Goal: Task Accomplishment & Management: Use online tool/utility

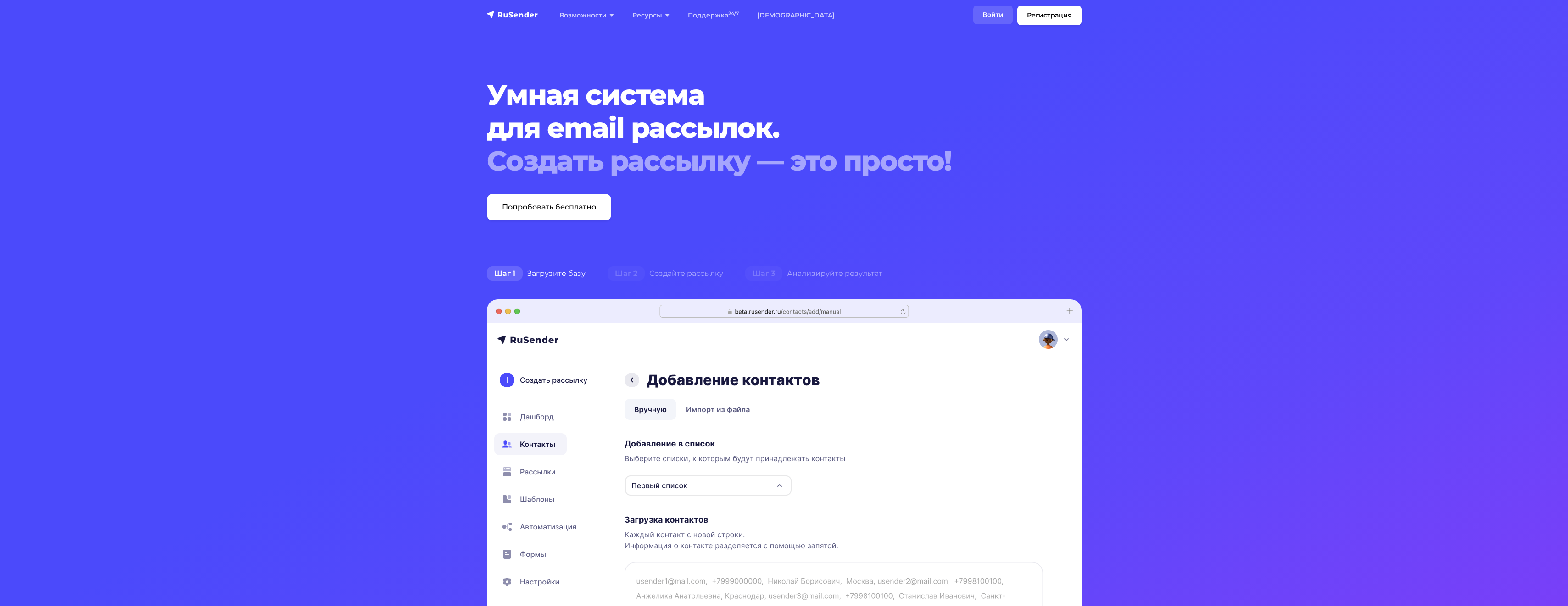
click at [451, 15] on link "Войти" at bounding box center [993, 15] width 40 height 19
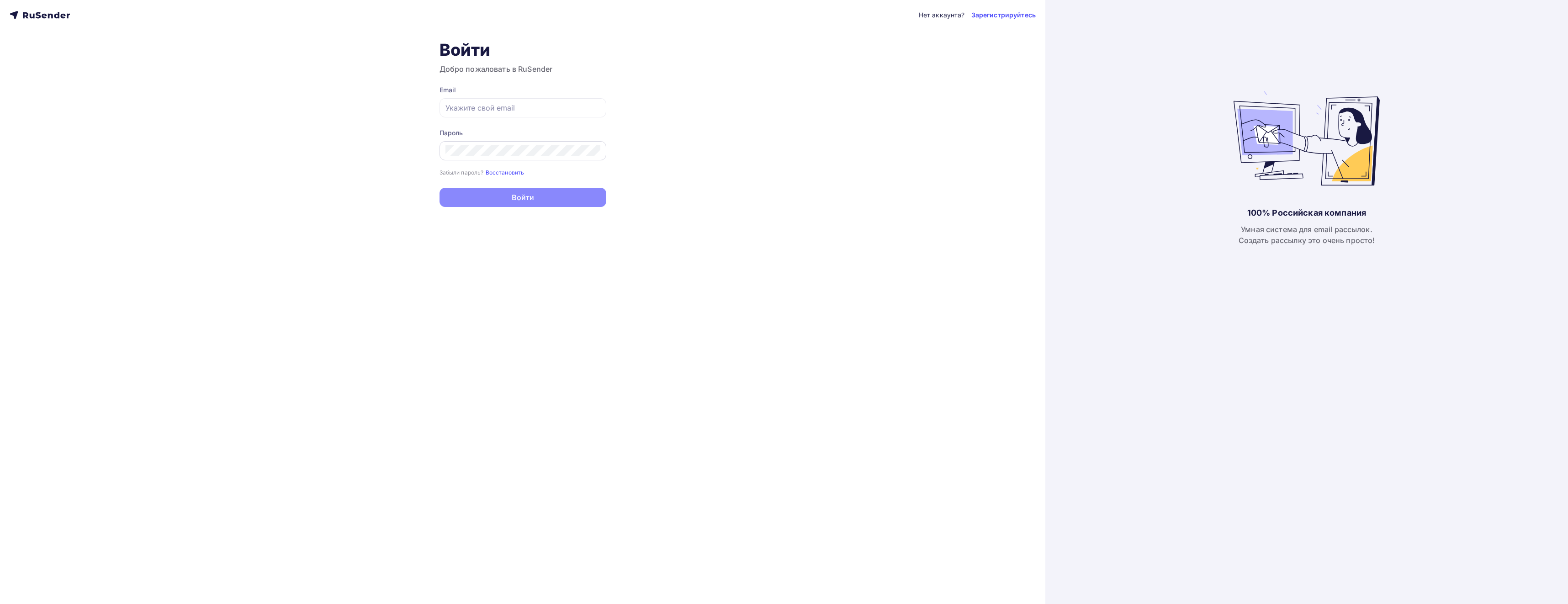
type input "eduarda@yandex.ru"
click at [343, 256] on div "Нет аккаунта? Зарегистрируйтесь Войти Добро пожаловать в RuSender Email eduarda…" at bounding box center [522, 302] width 1045 height 604
click at [471, 200] on button "Войти" at bounding box center [523, 198] width 167 height 19
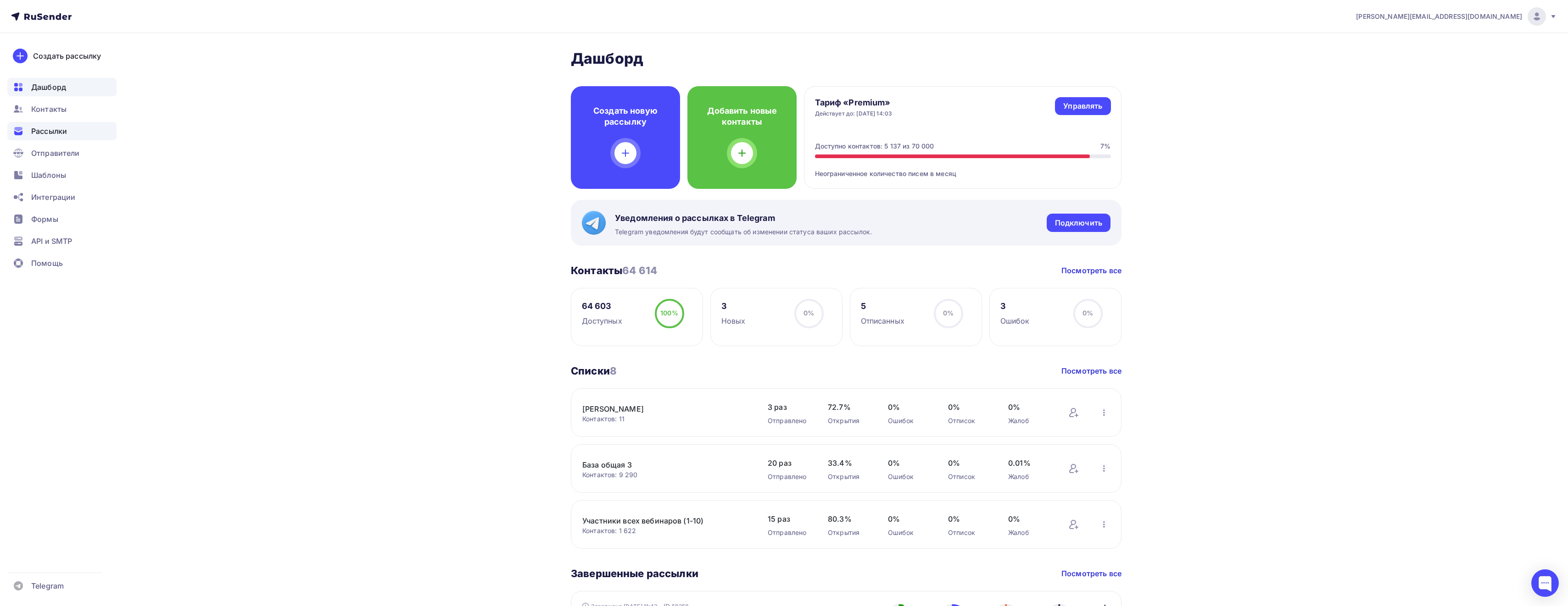
click at [70, 134] on div "Рассылки" at bounding box center [62, 131] width 109 height 19
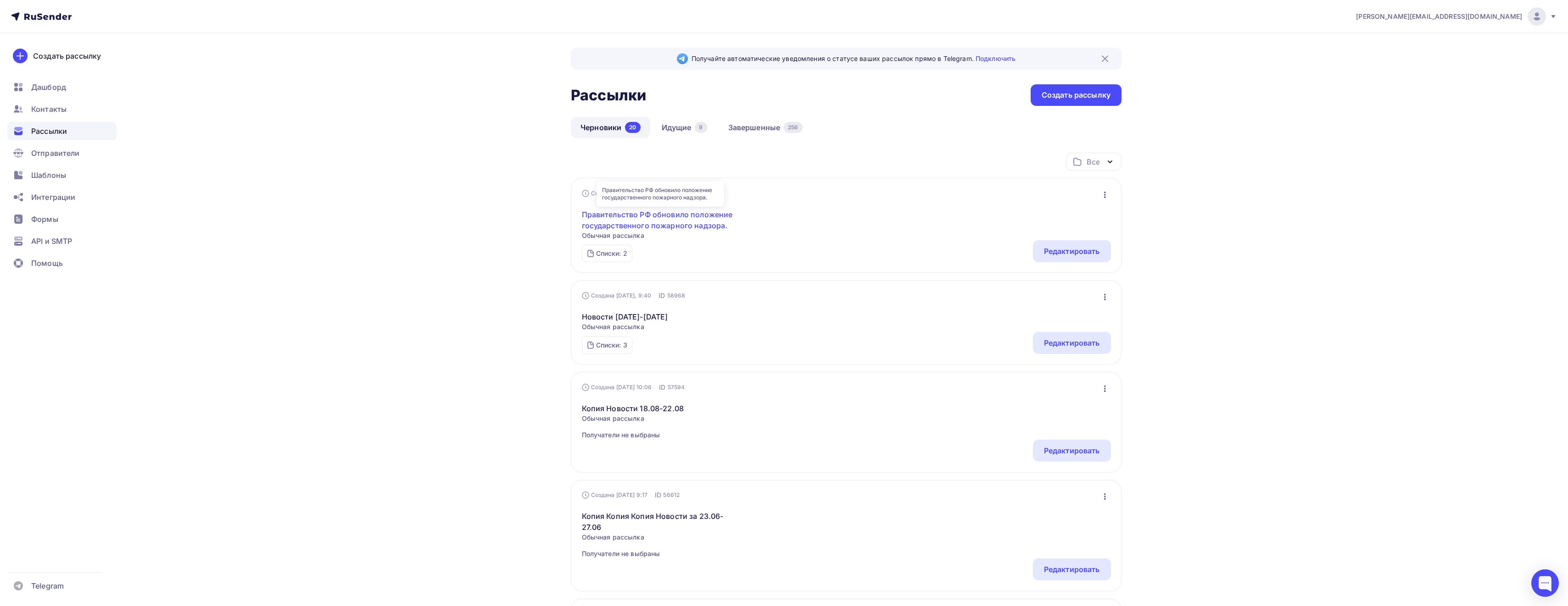
click at [693, 224] on link "Правительство РФ обновило положение государственного пожарного надзора." at bounding box center [660, 220] width 158 height 22
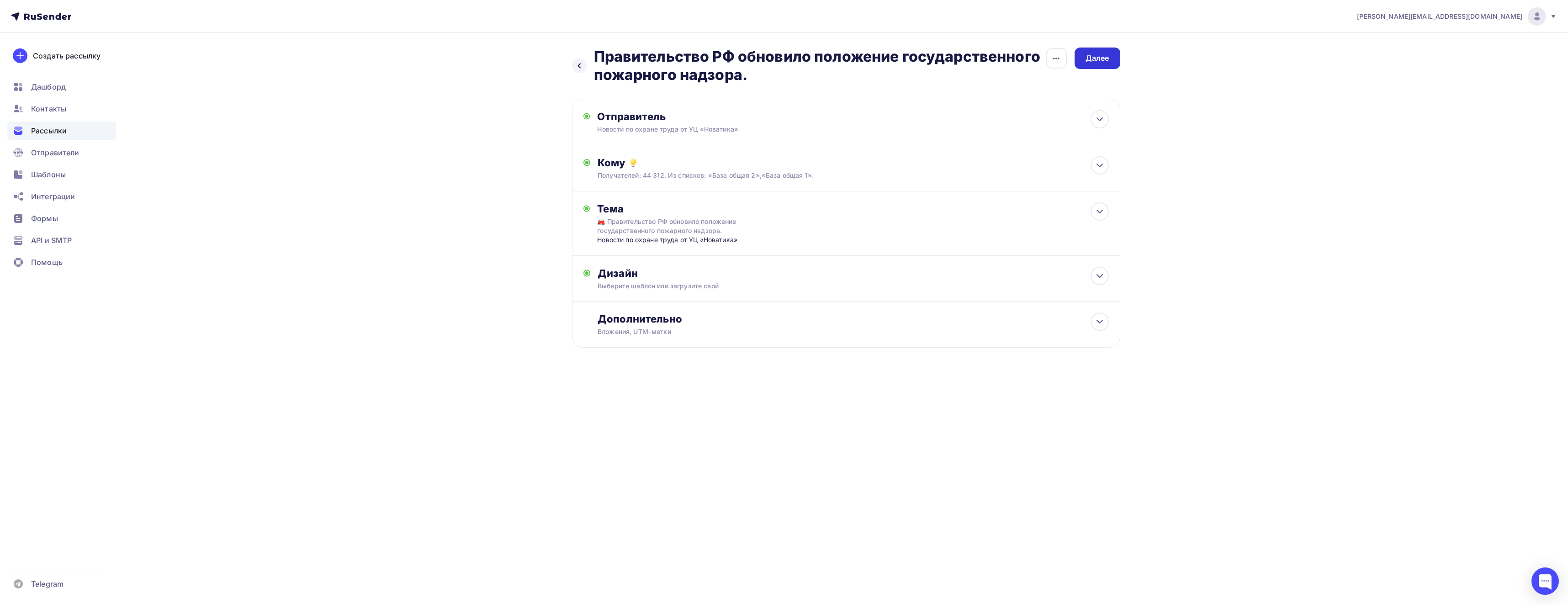
click at [1108, 51] on div "Далее" at bounding box center [1097, 58] width 46 height 22
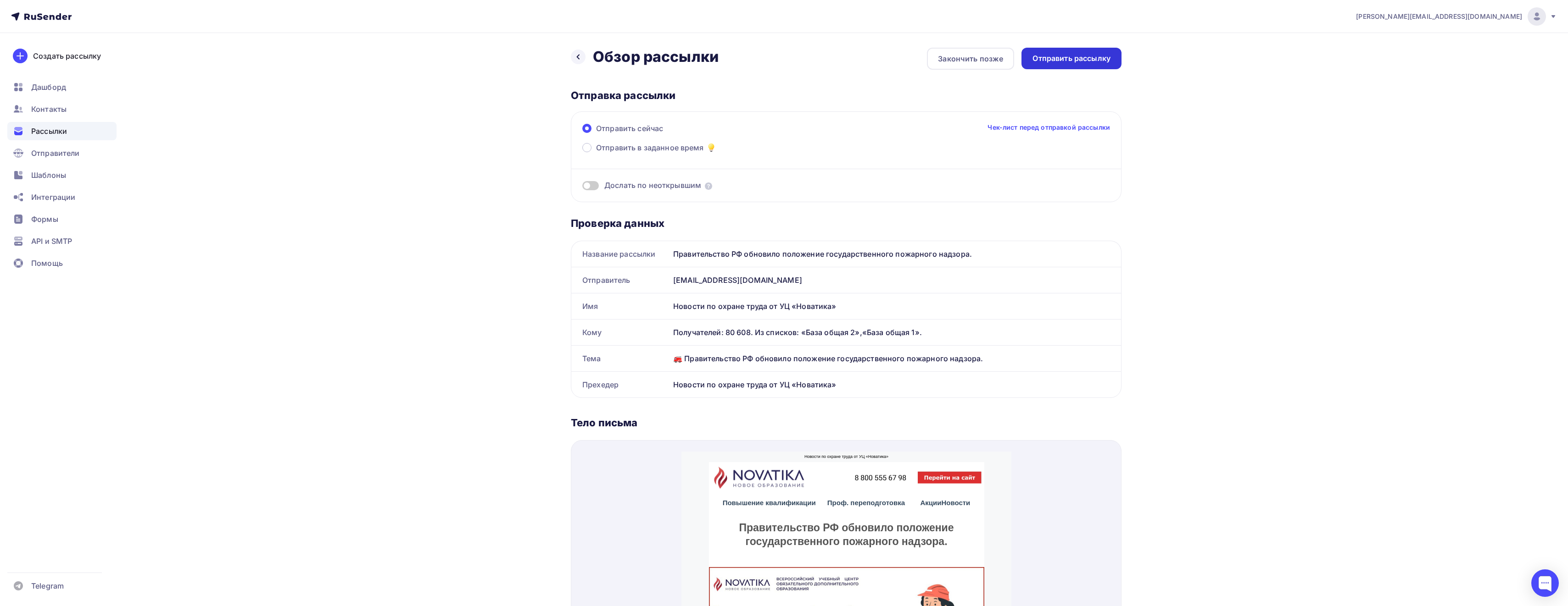
click at [1091, 65] on div "Отправить рассылку" at bounding box center [1071, 58] width 100 height 22
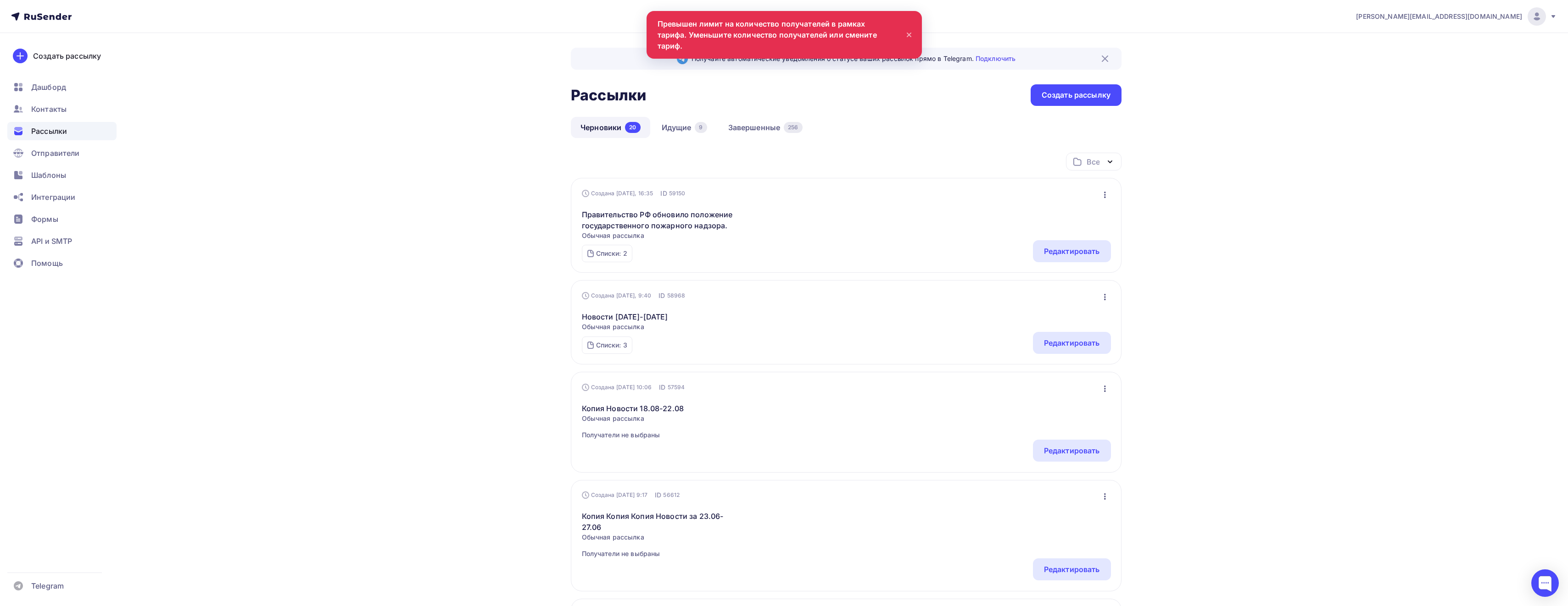
click at [906, 29] on icon at bounding box center [909, 35] width 11 height 11
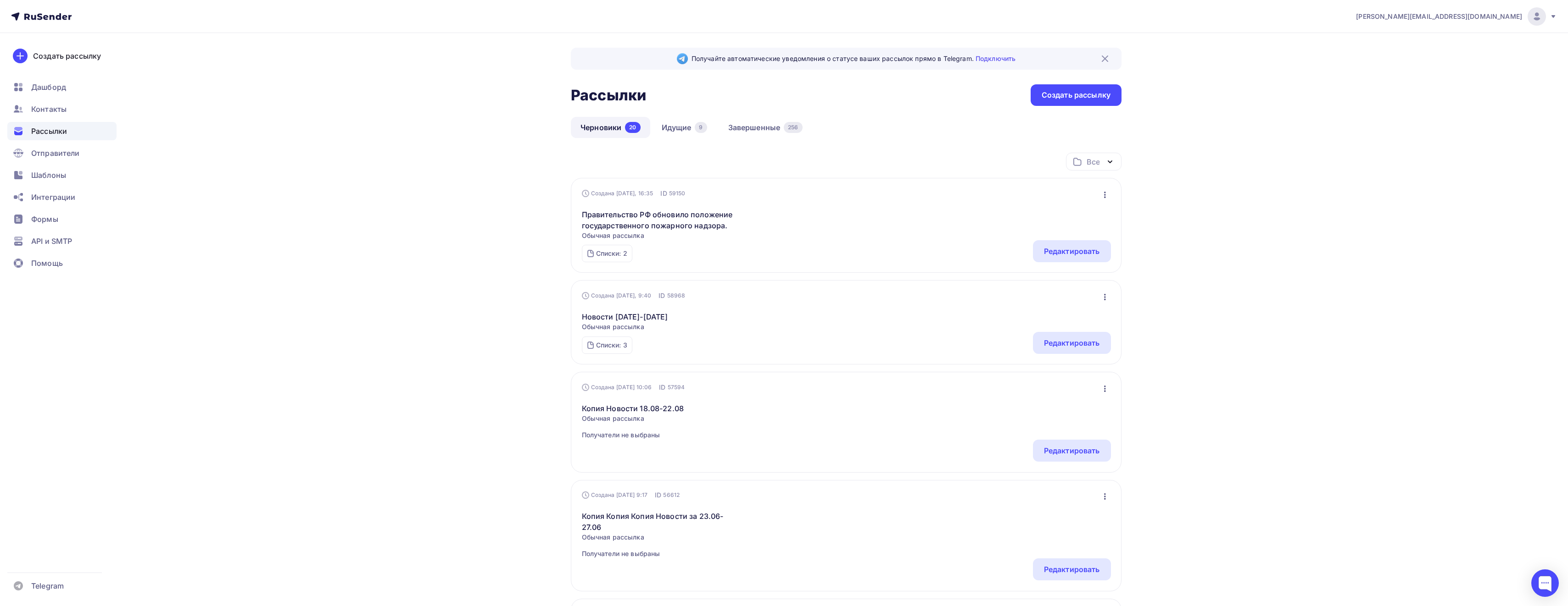
click at [385, 605] on html "eduarda@yandex.ru Аккаунт Тарифы Выйти Создать рассылку Дашборд Контакты Рассыл…" at bounding box center [784, 303] width 1568 height 606
